Goal: Use online tool/utility: Utilize a website feature to perform a specific function

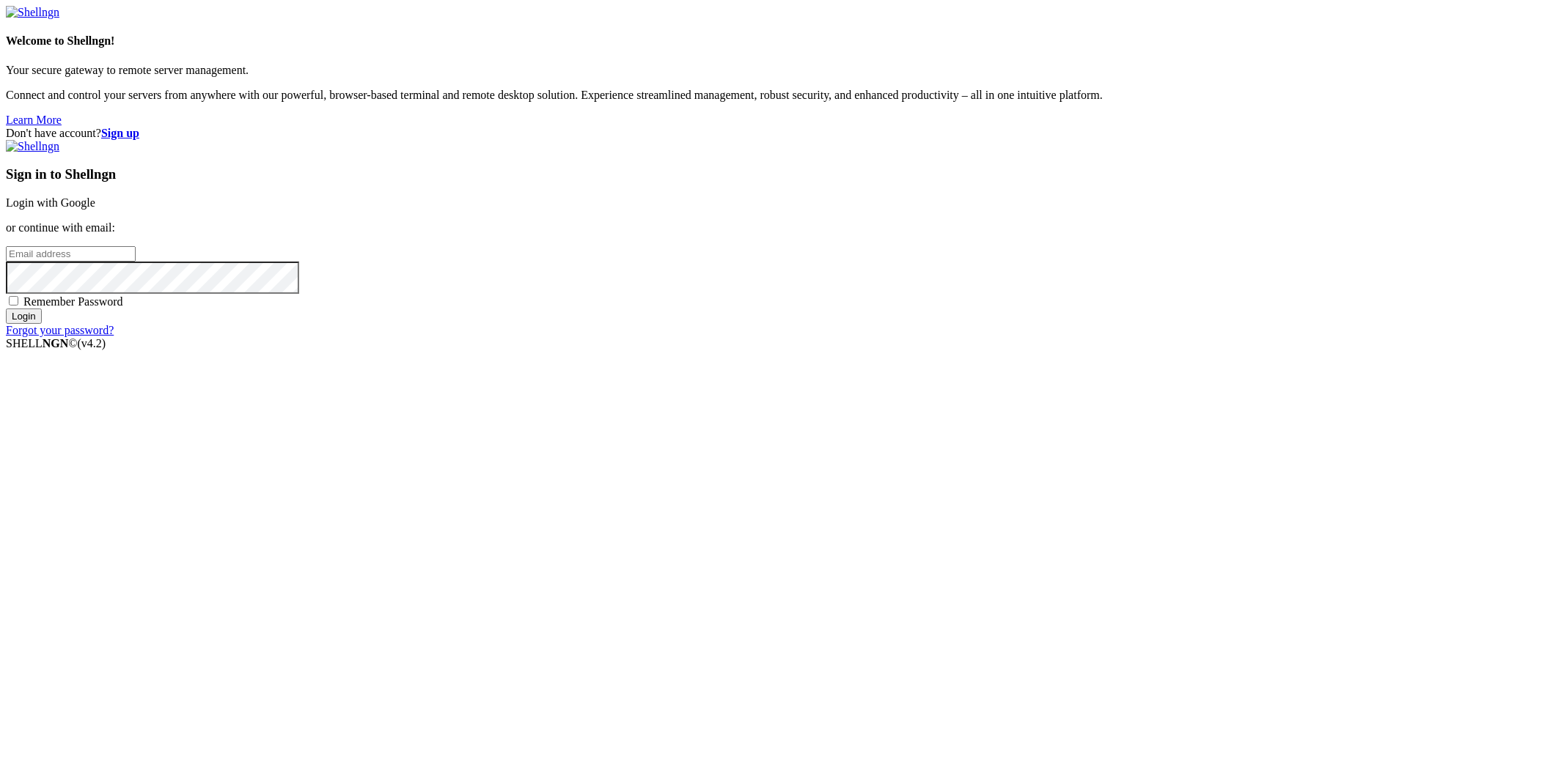
click at [95, 209] on link "Login with Google" at bounding box center [51, 202] width 90 height 13
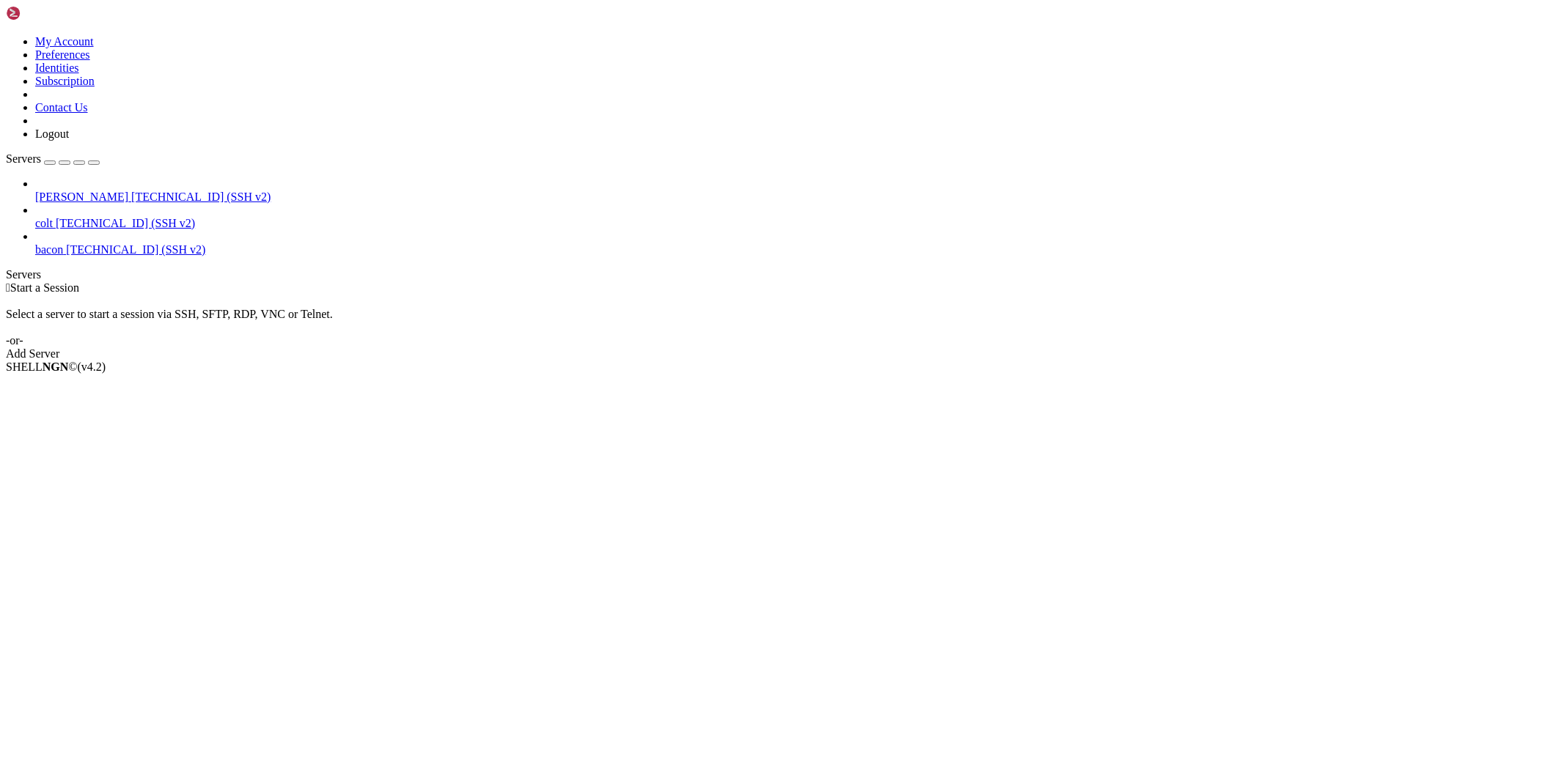
click at [132, 191] on span "[TECHNICAL_ID] (SSH v2)" at bounding box center [201, 197] width 140 height 13
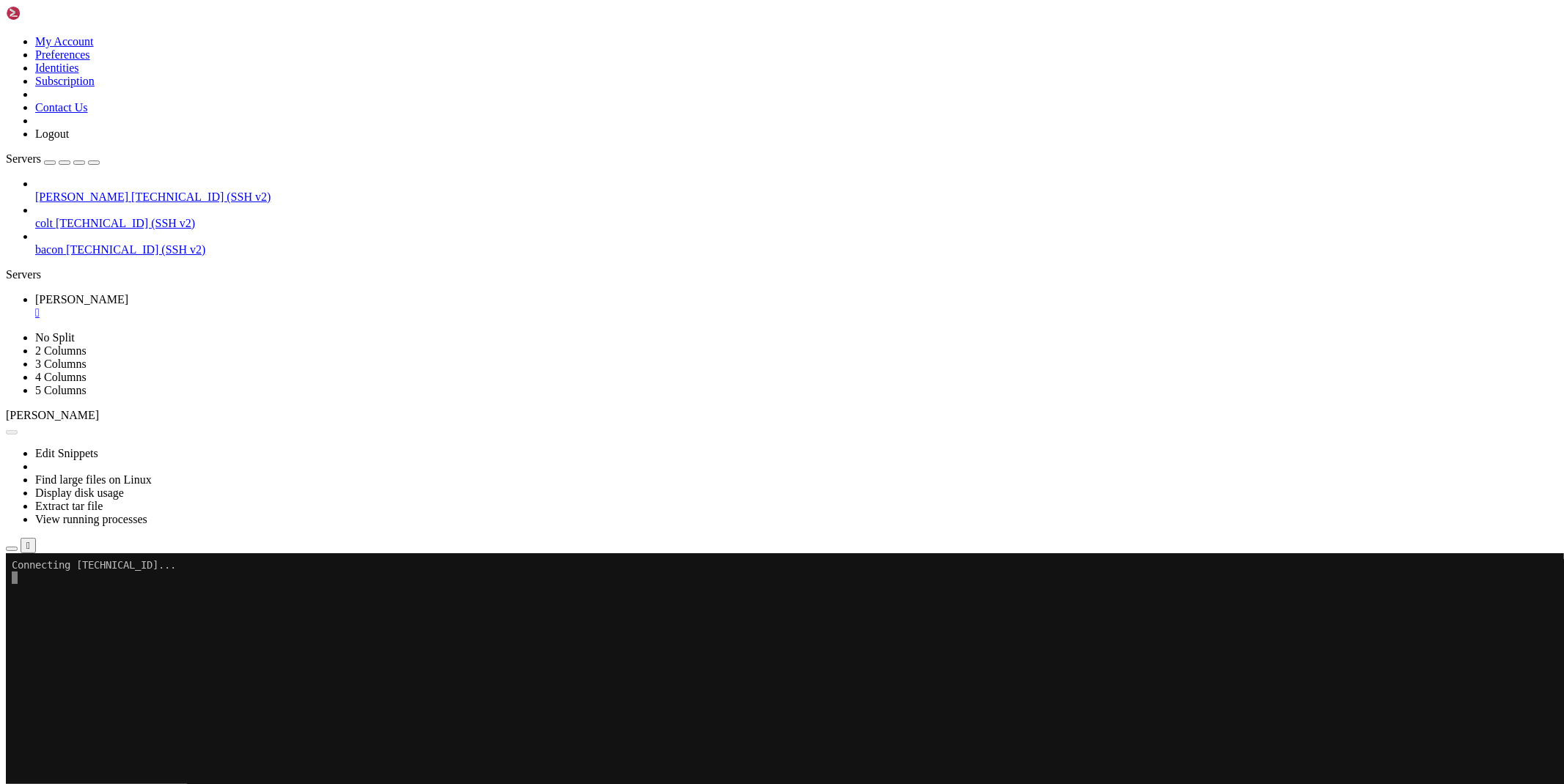
click at [12, 549] on icon "button" at bounding box center [12, 549] width 0 height 0
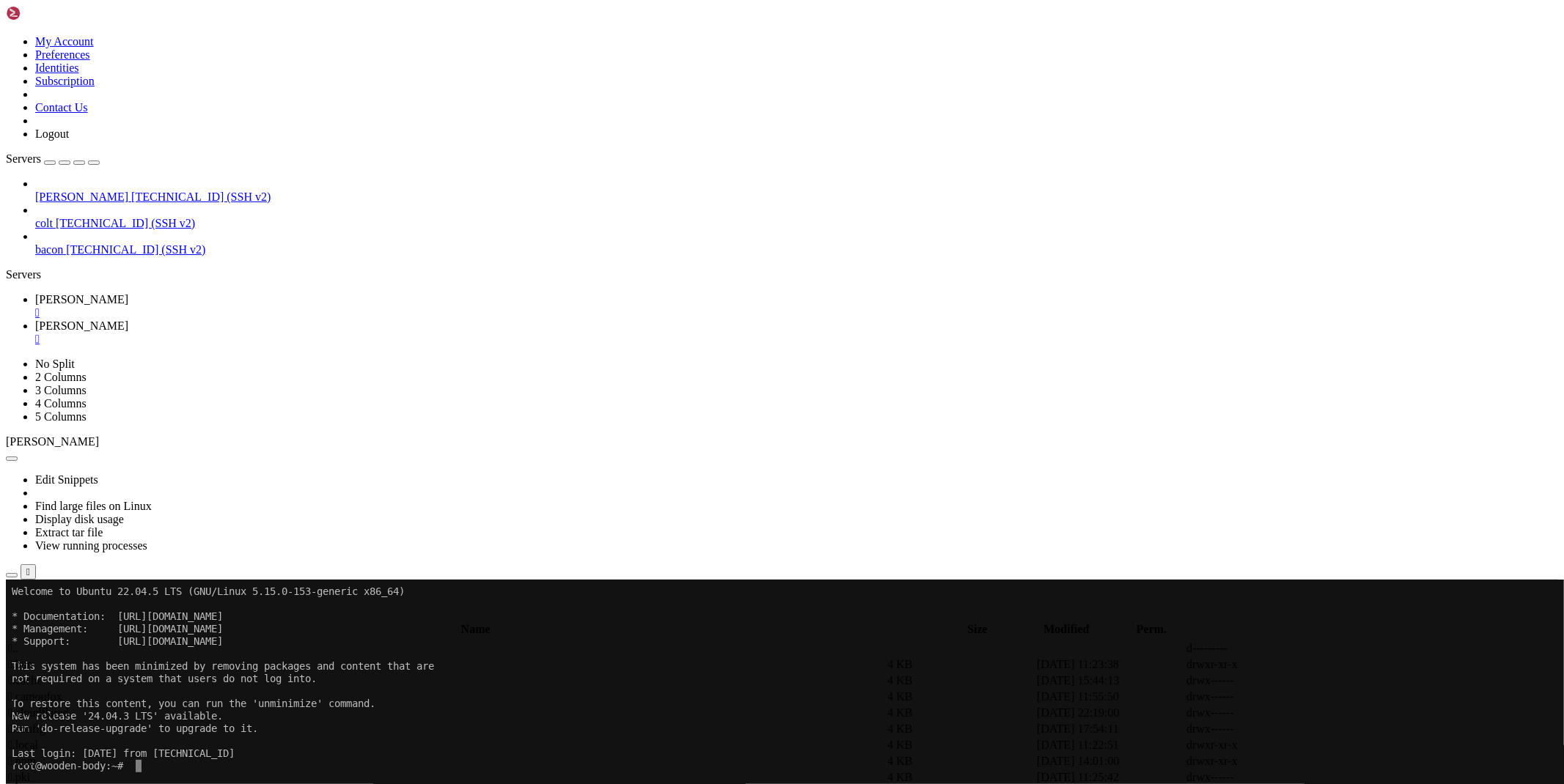
type input "/root/bybsadev"
click at [1344, 697] on link at bounding box center [1344, 697] width 0 height 0
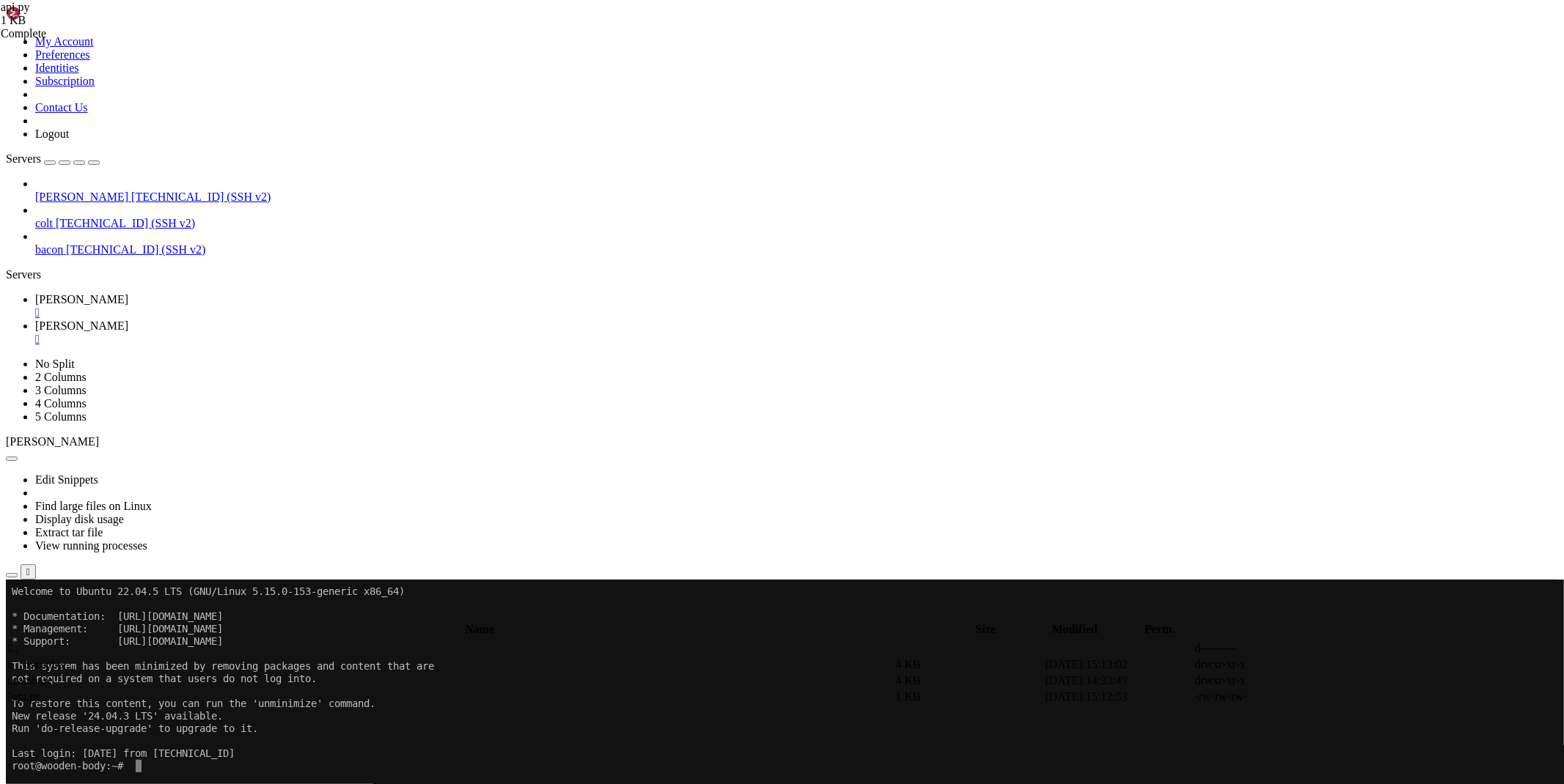
type textarea "app.register_blueprint(raw); app.register_blueprint(api) [DOMAIN_NAME](host='[T…"
click at [225, 294] on link "[PERSON_NAME] " at bounding box center [796, 306] width 1523 height 26
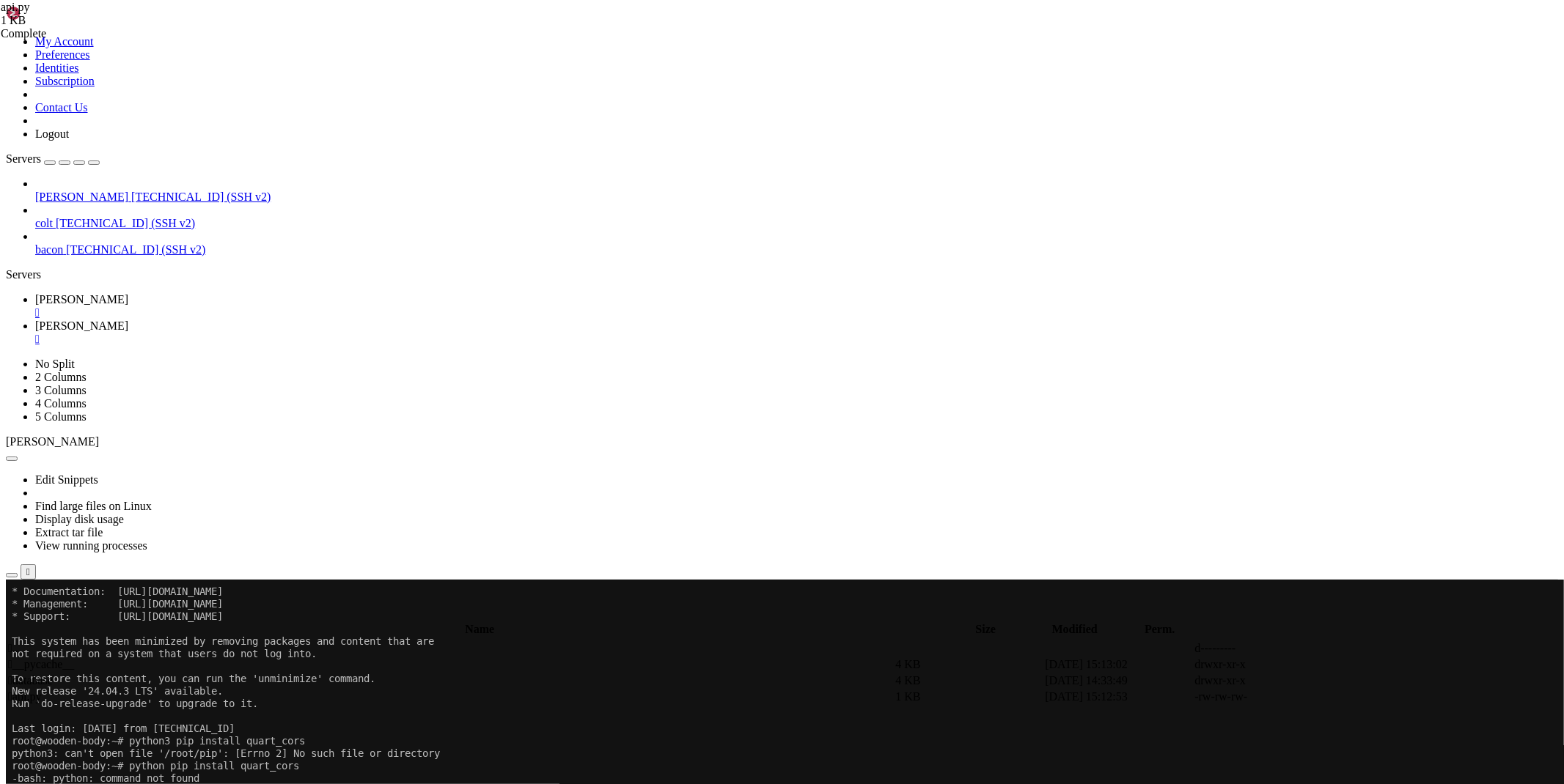
scroll to position [63, 0]
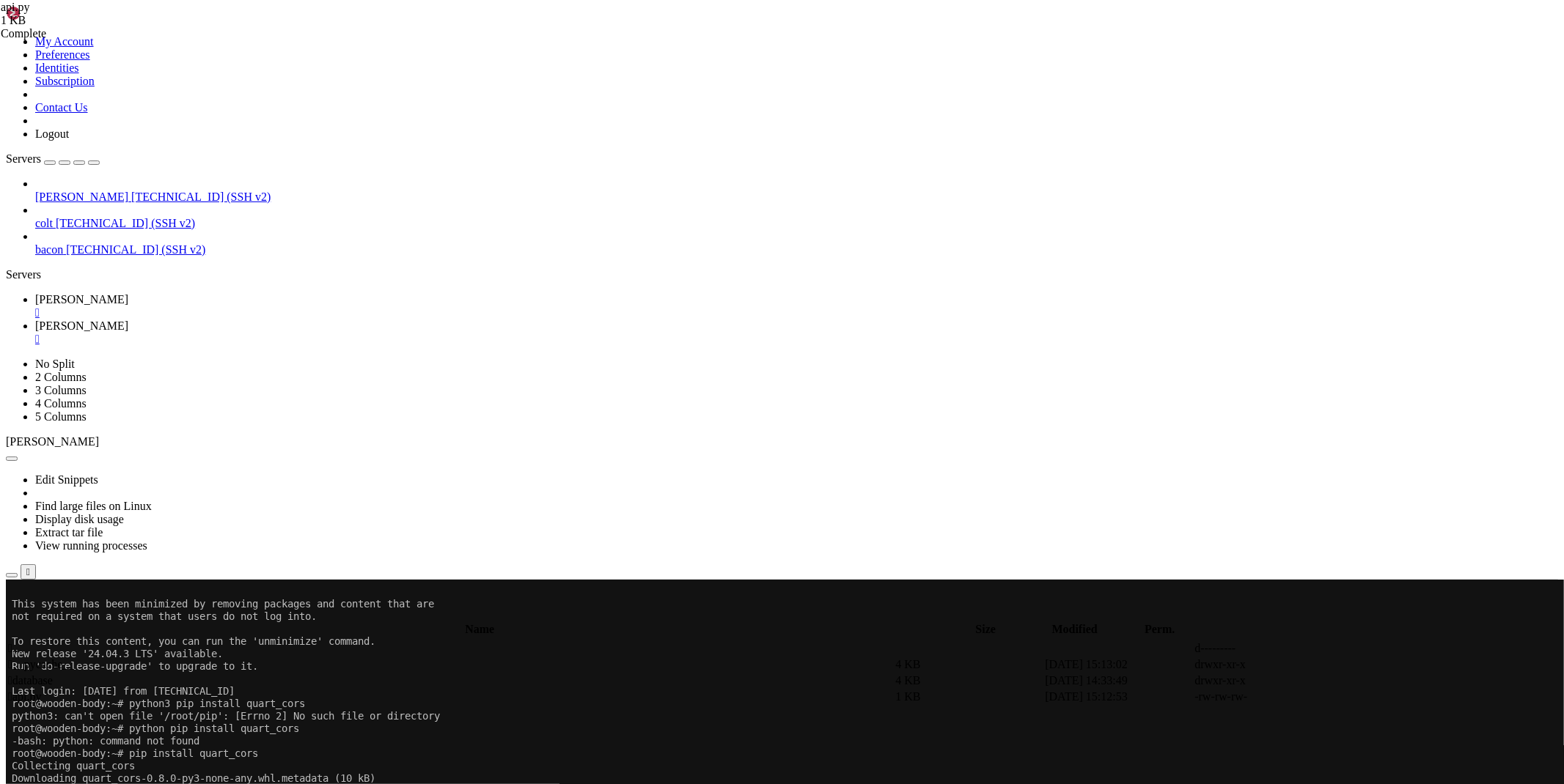
click at [283, 320] on link "[PERSON_NAME] " at bounding box center [796, 332] width 1523 height 26
paste textarea
type textarea "[DOMAIN_NAME](host='[TECHNICAL_ID]', port=1526)"
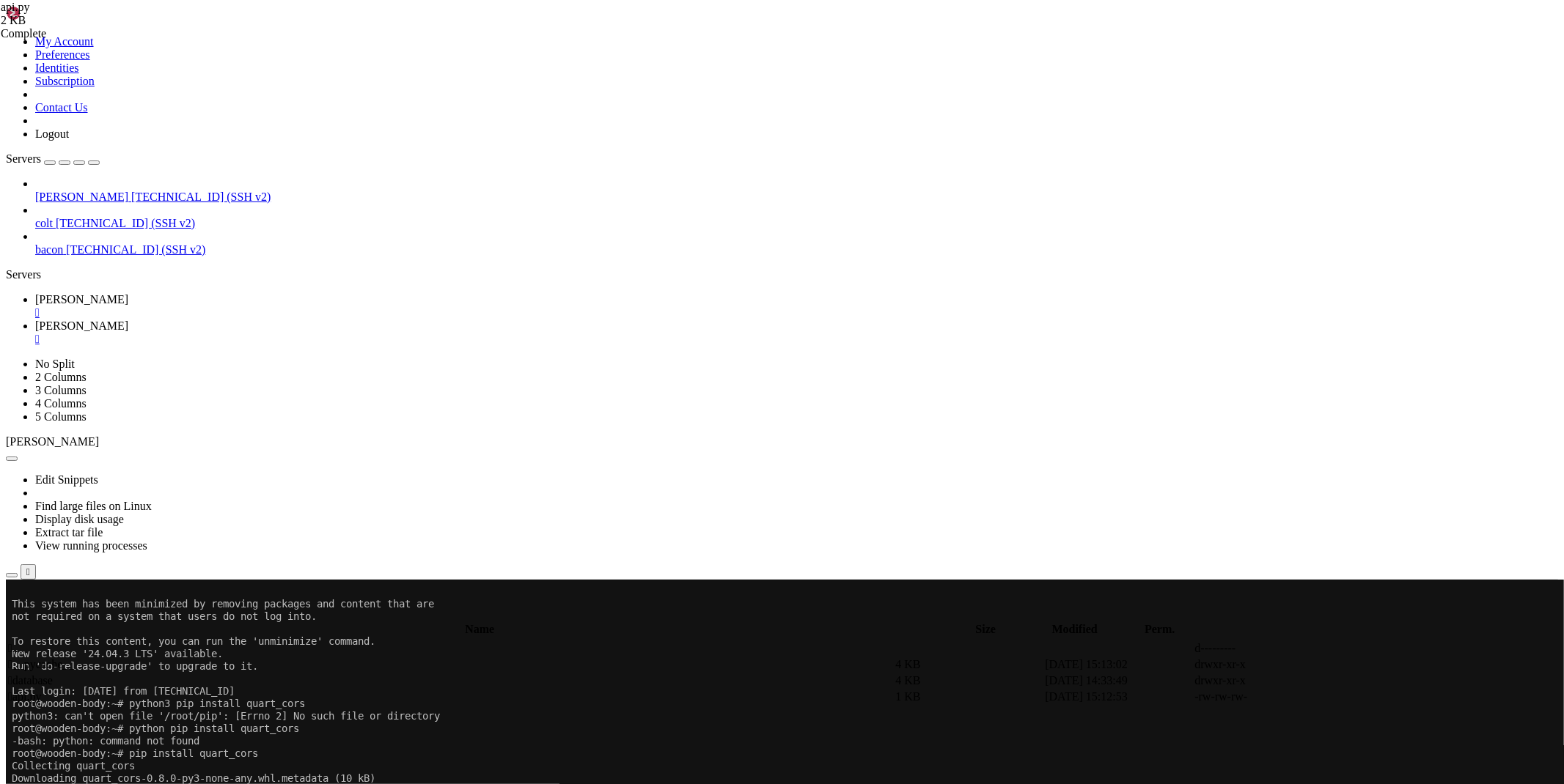
click at [206, 294] on link "[PERSON_NAME] " at bounding box center [796, 306] width 1523 height 26
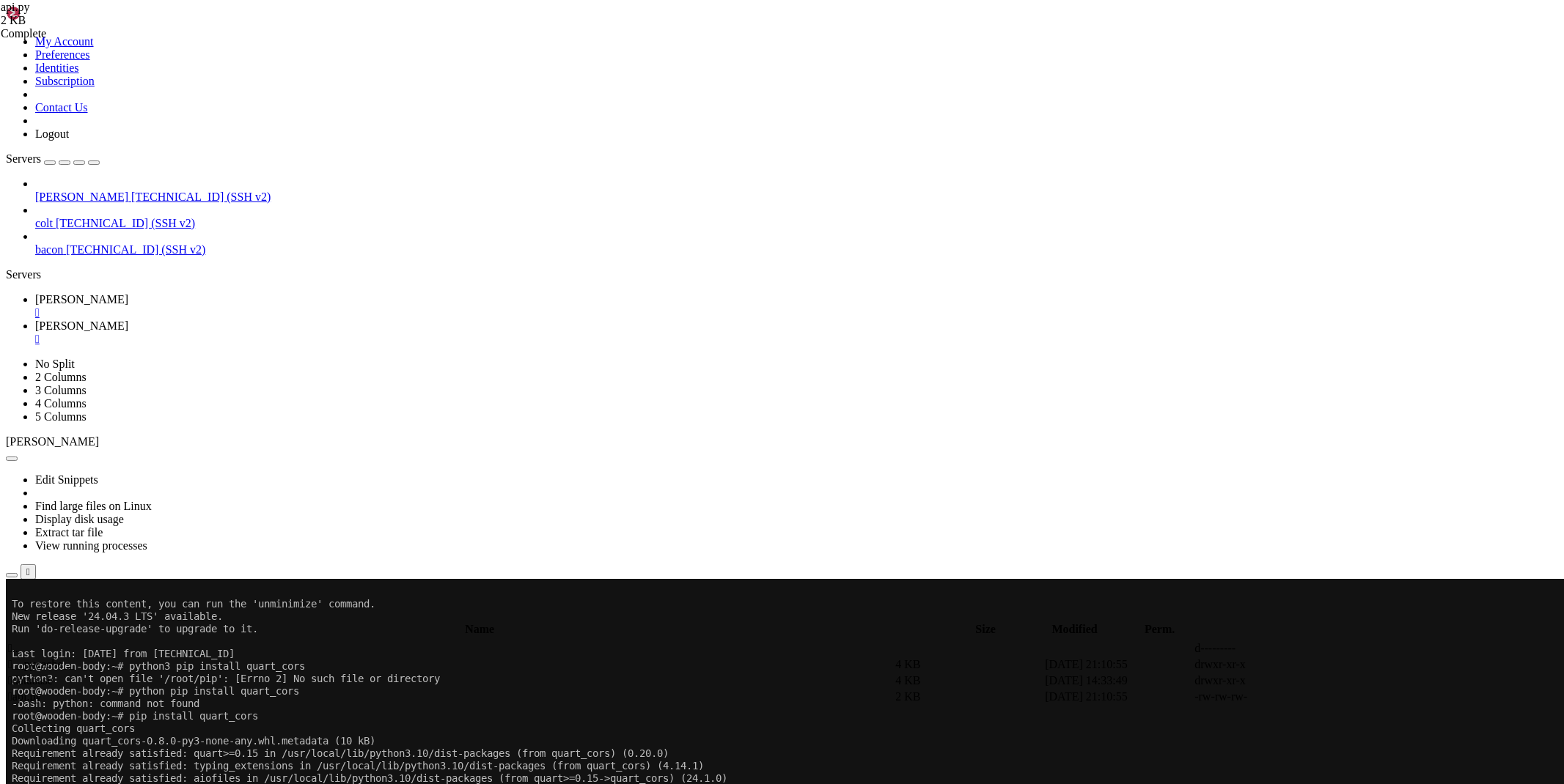
scroll to position [249, 0]
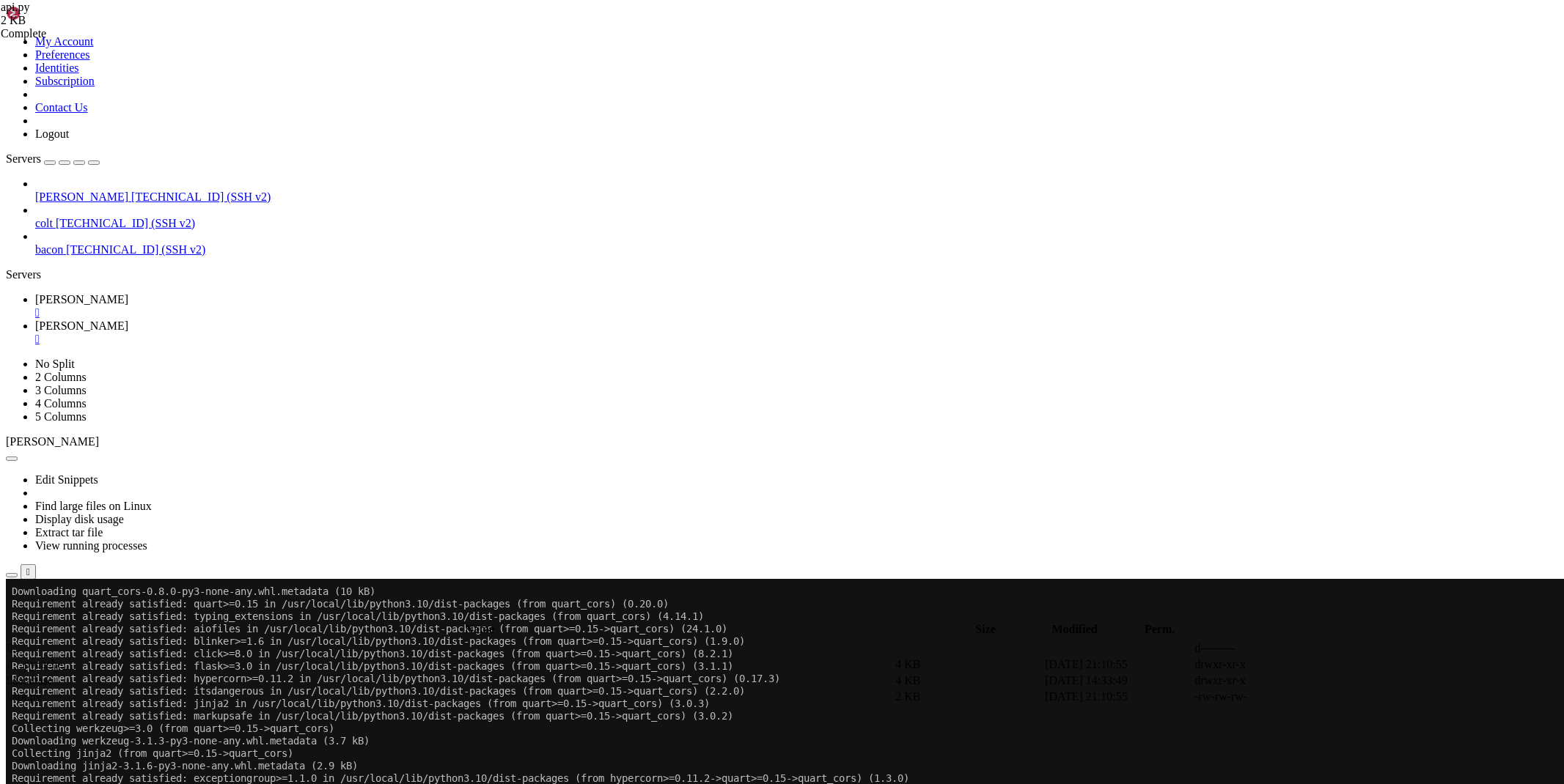
click at [282, 320] on link "[PERSON_NAME] " at bounding box center [796, 332] width 1523 height 26
click at [226, 674] on td " database" at bounding box center [449, 681] width 885 height 14
type input "/root/bybsadev/database"
click at [1344, 665] on icon at bounding box center [1344, 665] width 0 height 0
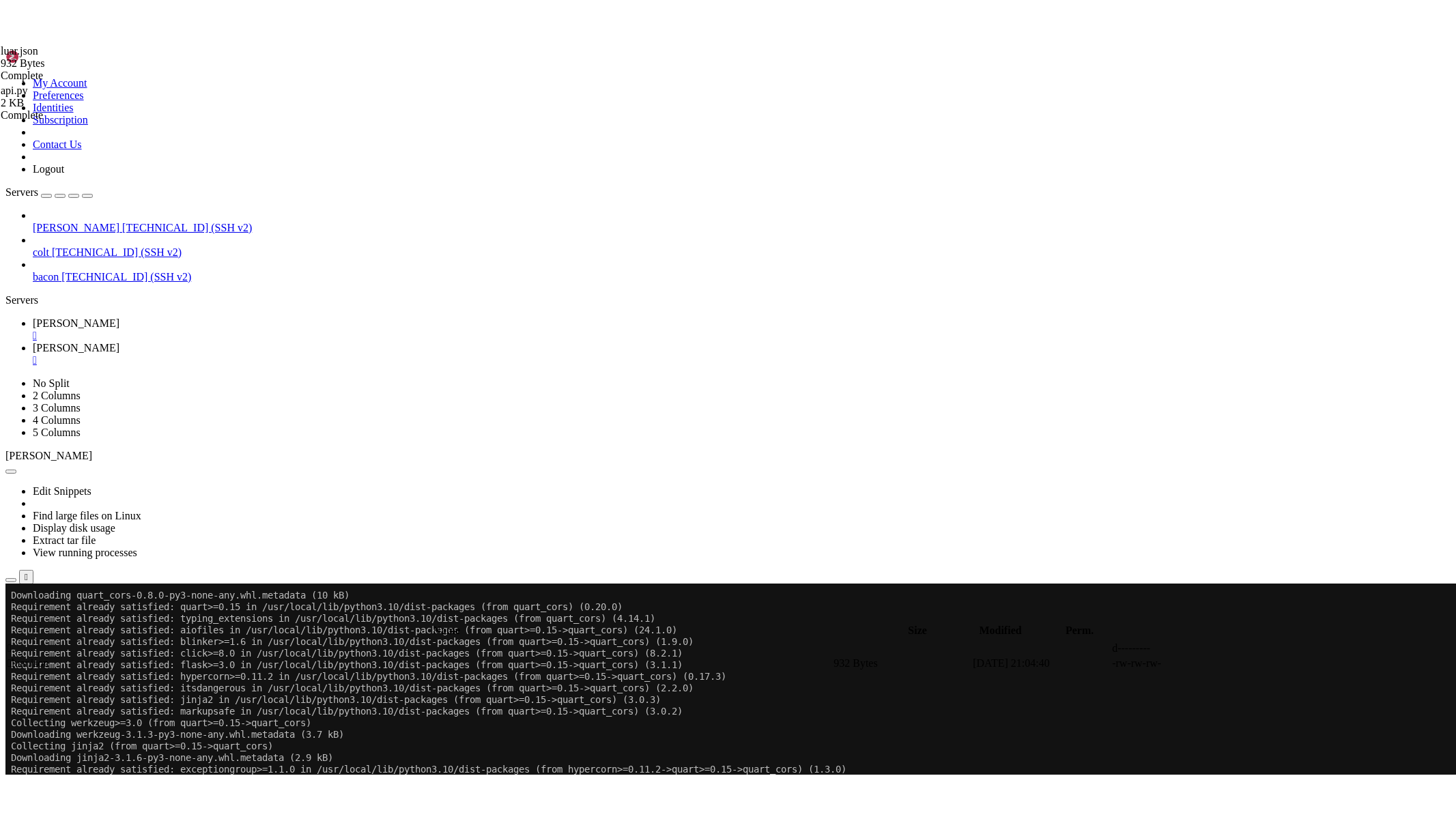
scroll to position [0, 0]
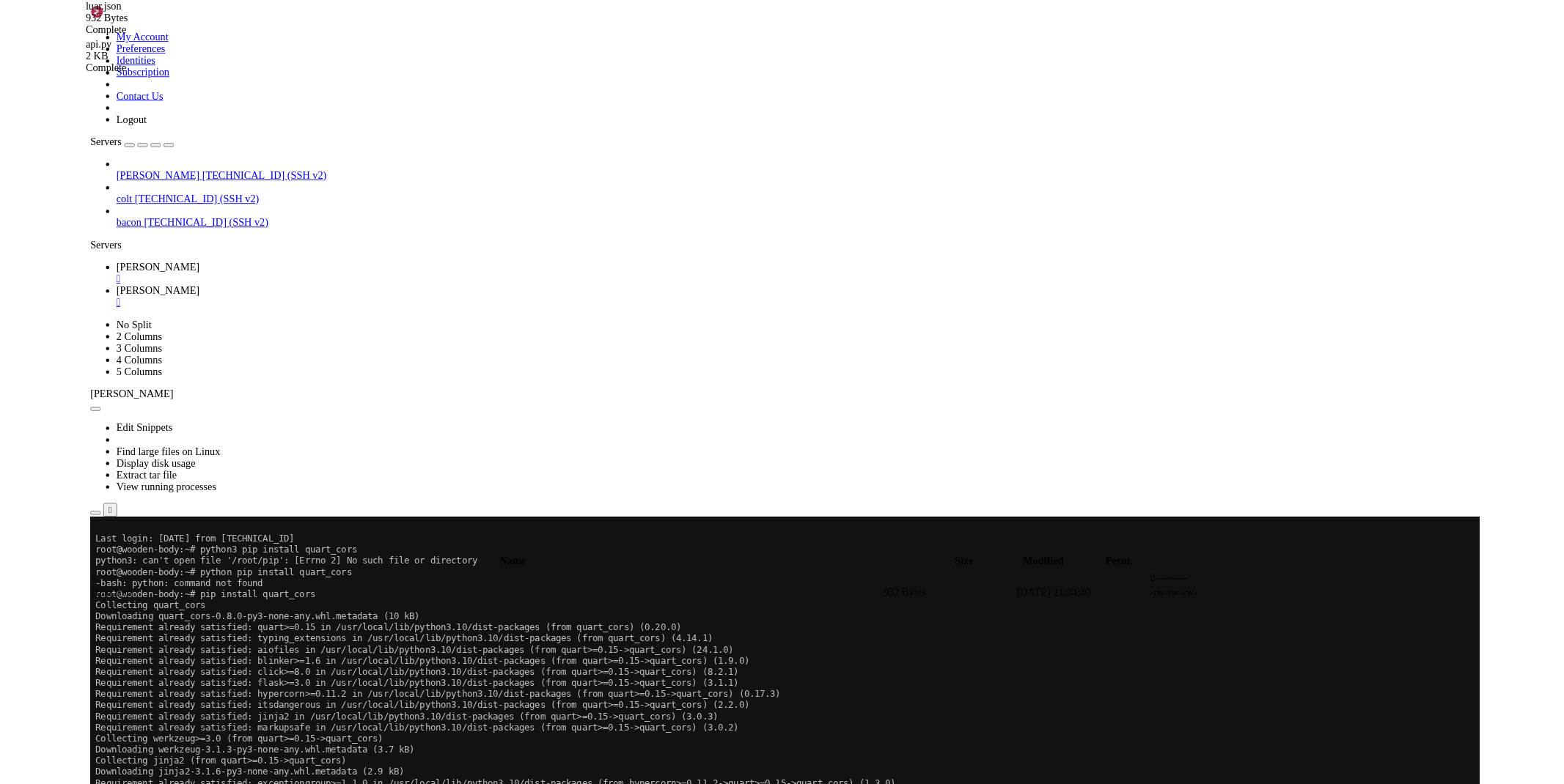
scroll to position [154, 0]
